Goal: Task Accomplishment & Management: Use online tool/utility

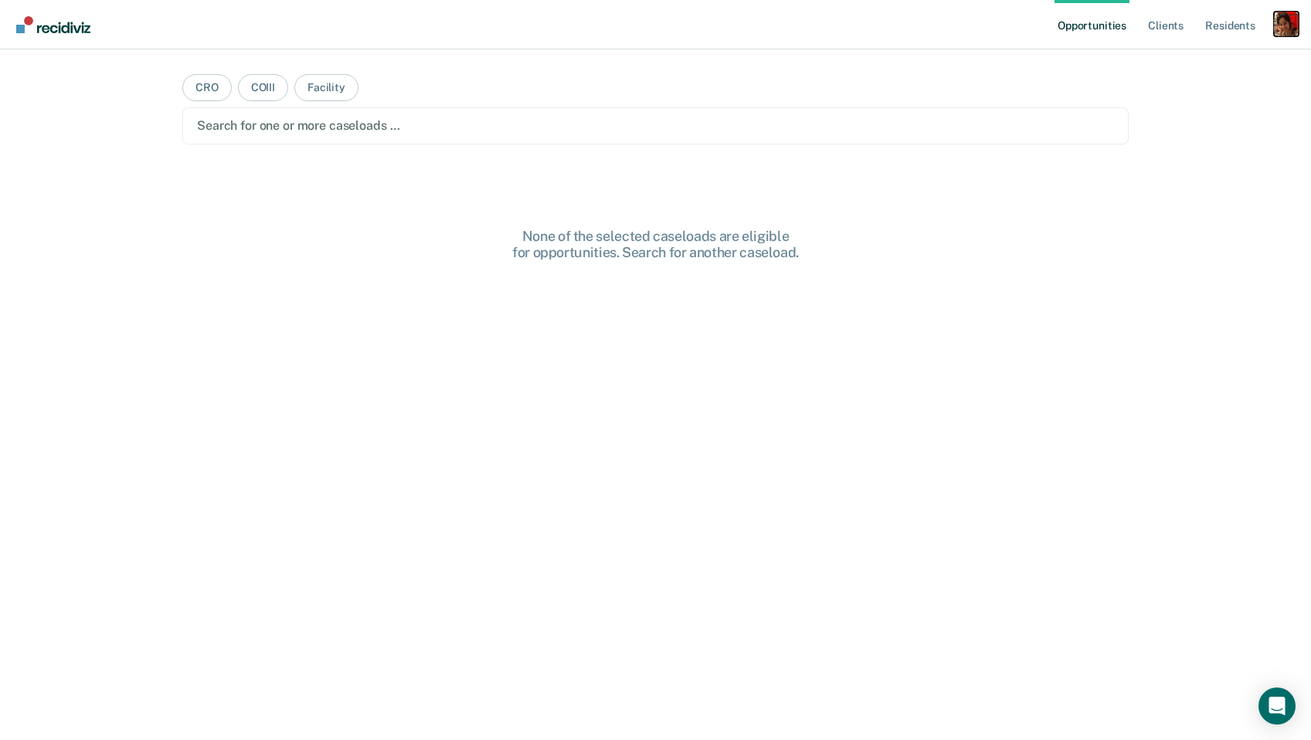
click at [1279, 19] on div "Profile dropdown button" at bounding box center [1286, 24] width 25 height 25
click at [1213, 59] on link "Profile" at bounding box center [1224, 62] width 124 height 13
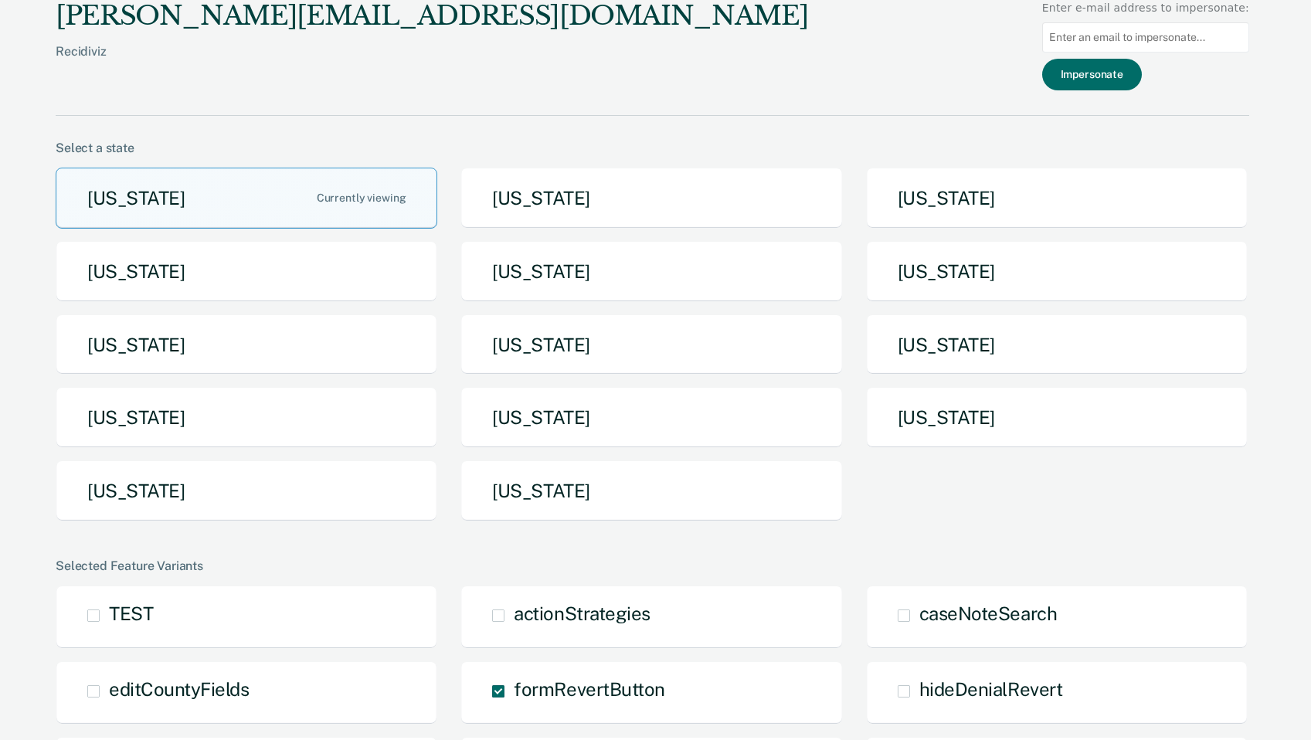
click at [1098, 36] on input at bounding box center [1145, 37] width 207 height 30
paste input "[PERSON_NAME][EMAIL_ADDRESS][DOMAIN_NAME]"
type input "[PERSON_NAME][EMAIL_ADDRESS][DOMAIN_NAME]"
click at [1094, 81] on button "Impersonate" at bounding box center [1092, 75] width 100 height 32
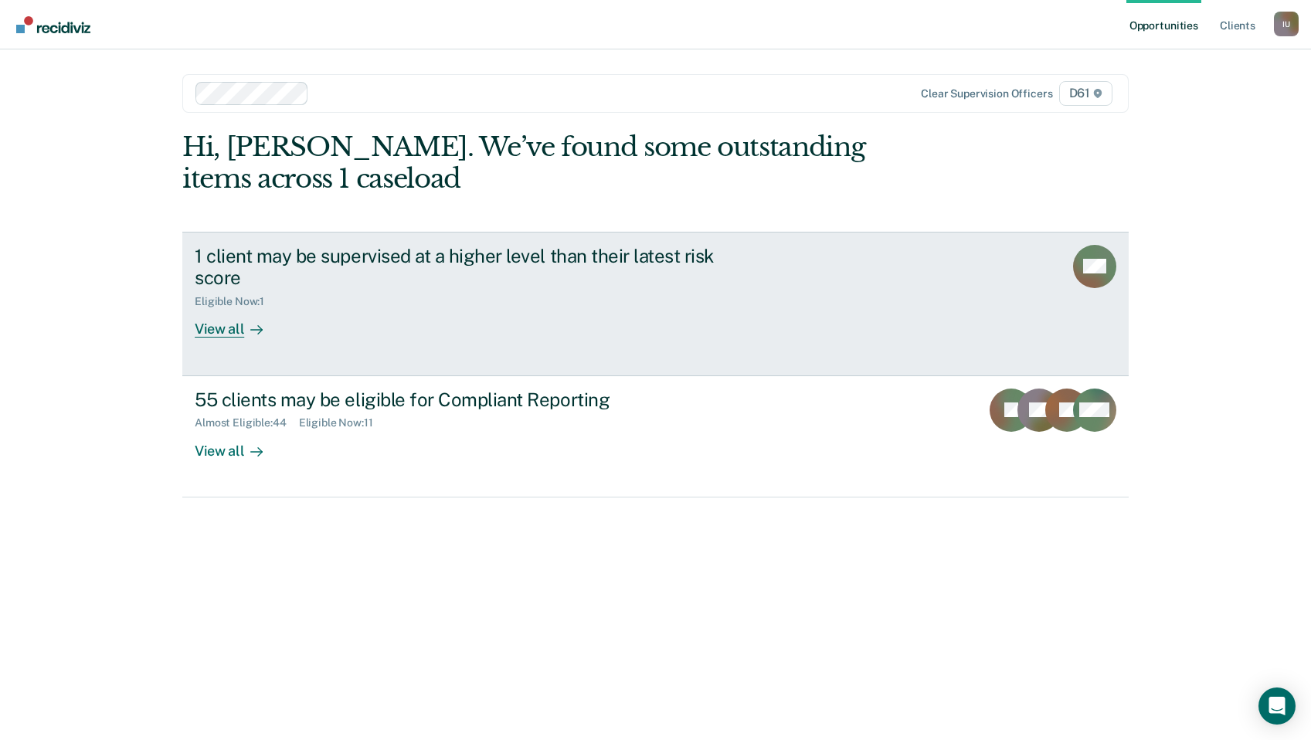
click at [234, 338] on link "1 client may be supervised at a higher level than their latest risk score Eligi…" at bounding box center [655, 304] width 946 height 144
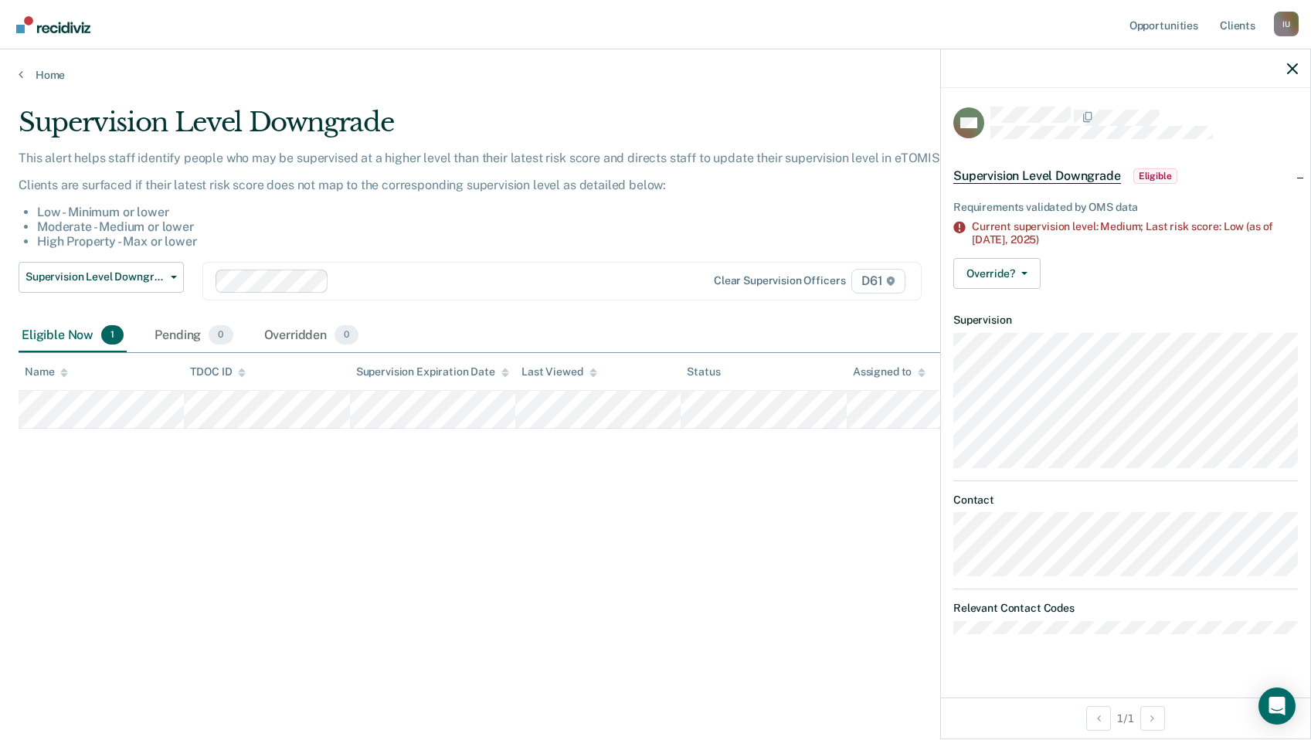
click at [75, 547] on div "Supervision Level Downgrade This alert helps staff identify people who may be s…" at bounding box center [656, 366] width 1274 height 518
click at [1299, 73] on div at bounding box center [1125, 68] width 369 height 39
click at [1290, 72] on icon "button" at bounding box center [1292, 68] width 11 height 11
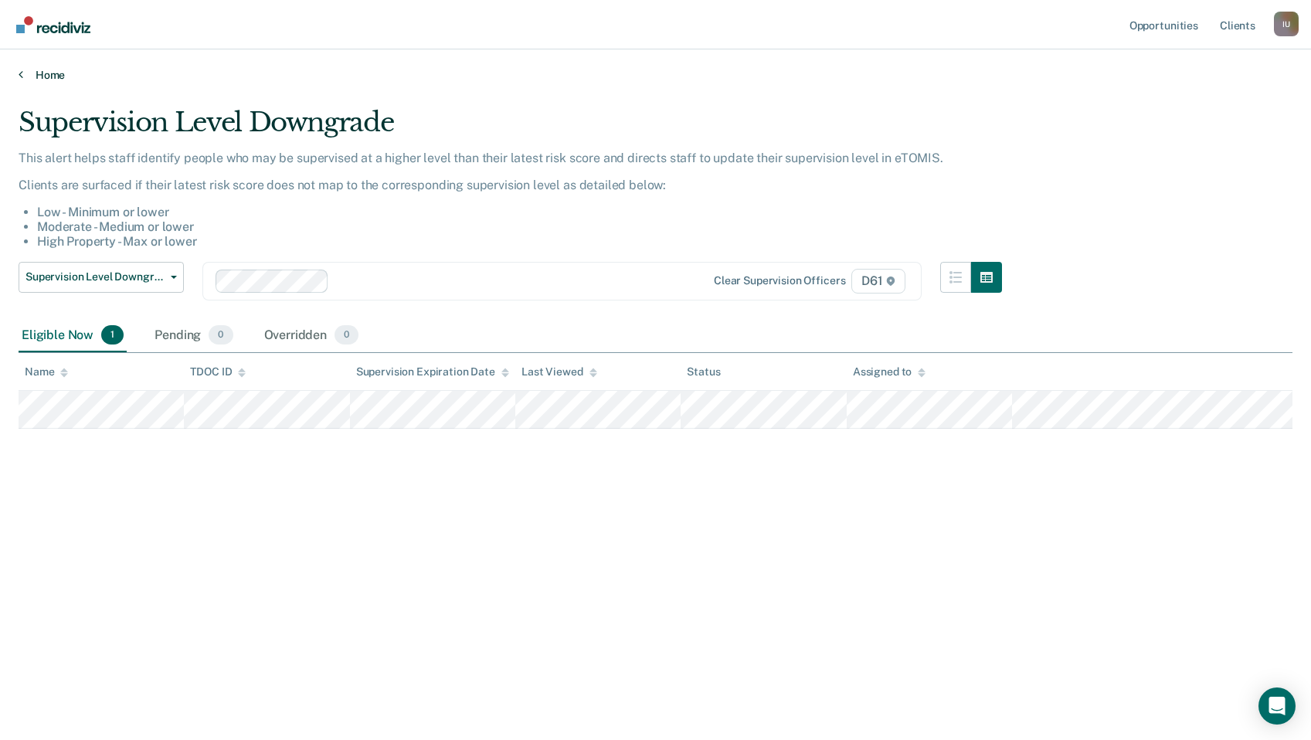
click at [29, 71] on link "Home" at bounding box center [656, 75] width 1274 height 14
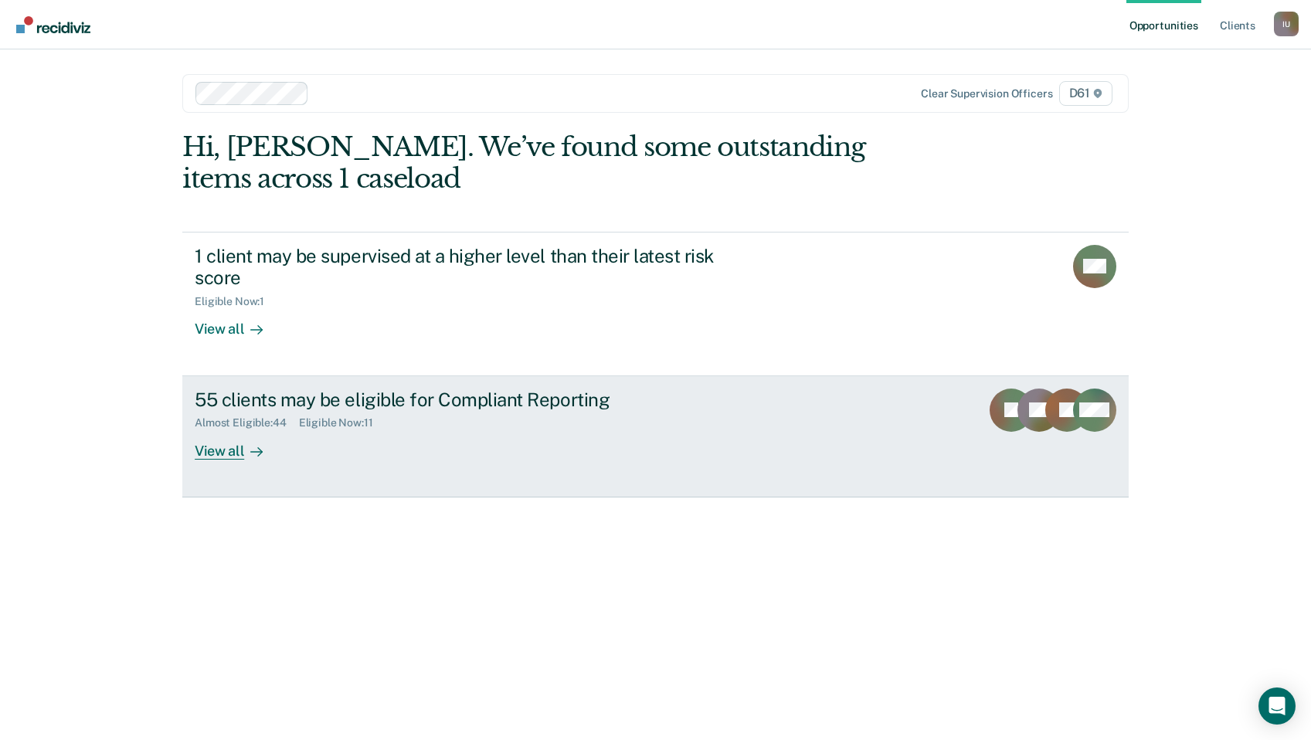
click at [235, 453] on div "View all" at bounding box center [238, 444] width 87 height 30
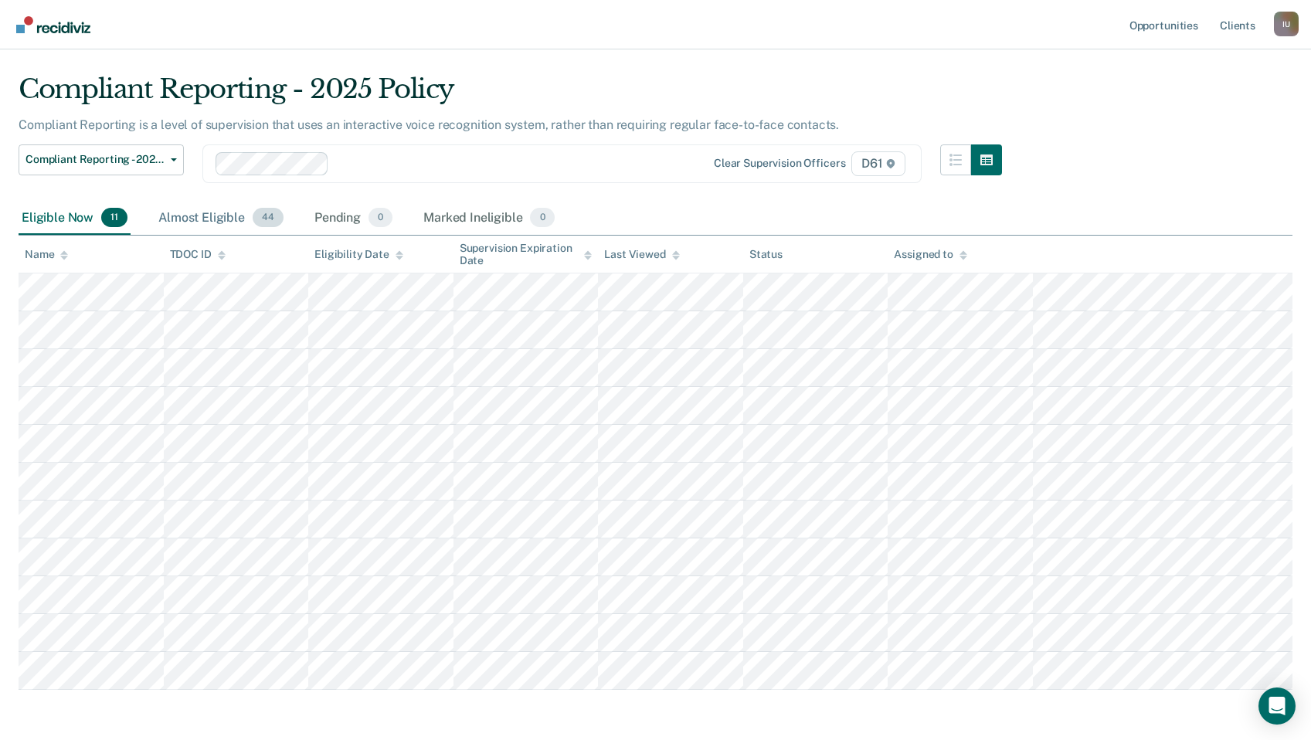
scroll to position [46, 0]
